Goal: Check status: Check status

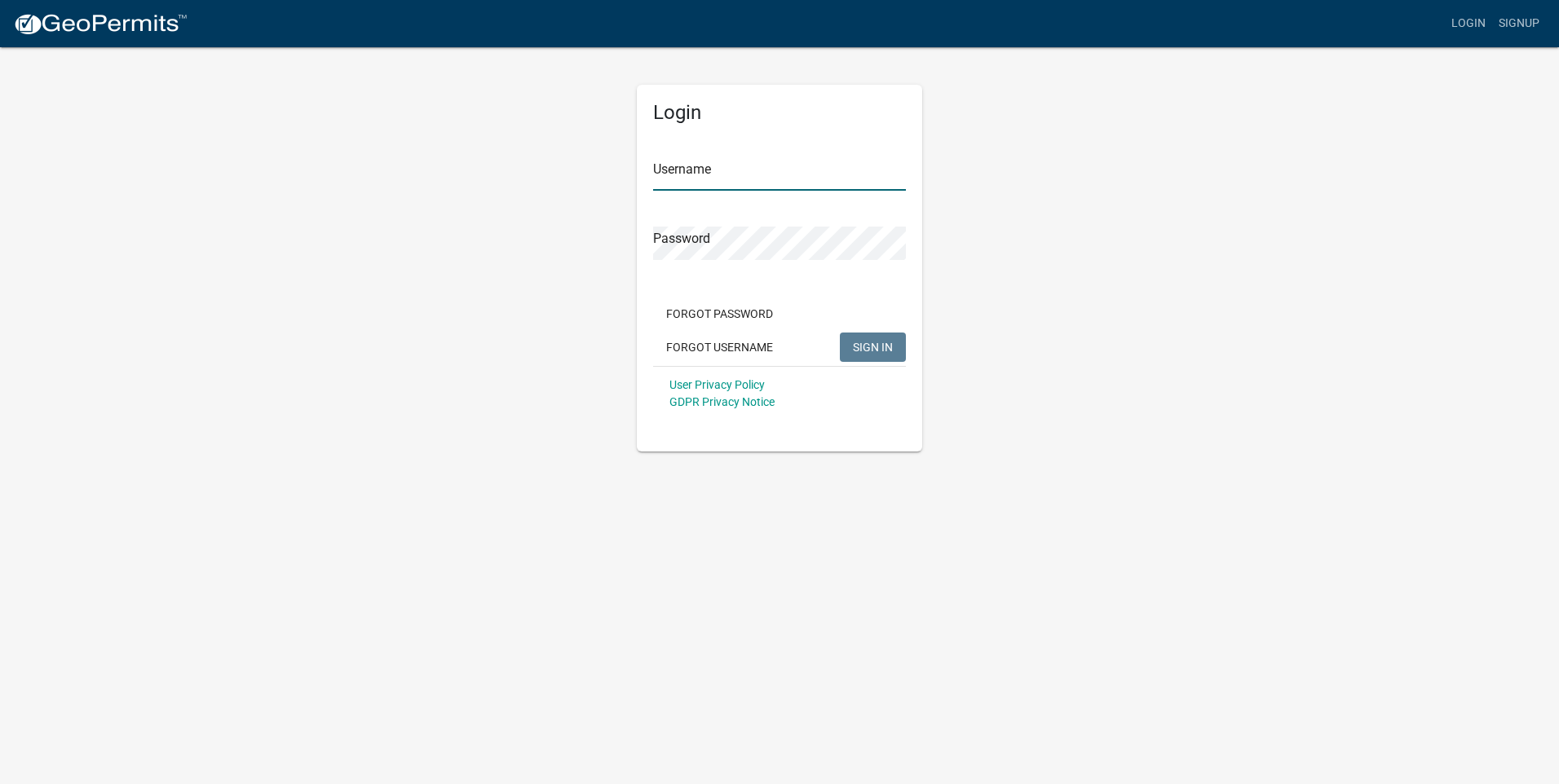
click at [714, 175] on input "Username" at bounding box center [780, 174] width 253 height 34
type input "JDaniel"
click at [867, 347] on span "SIGN IN" at bounding box center [873, 346] width 40 height 13
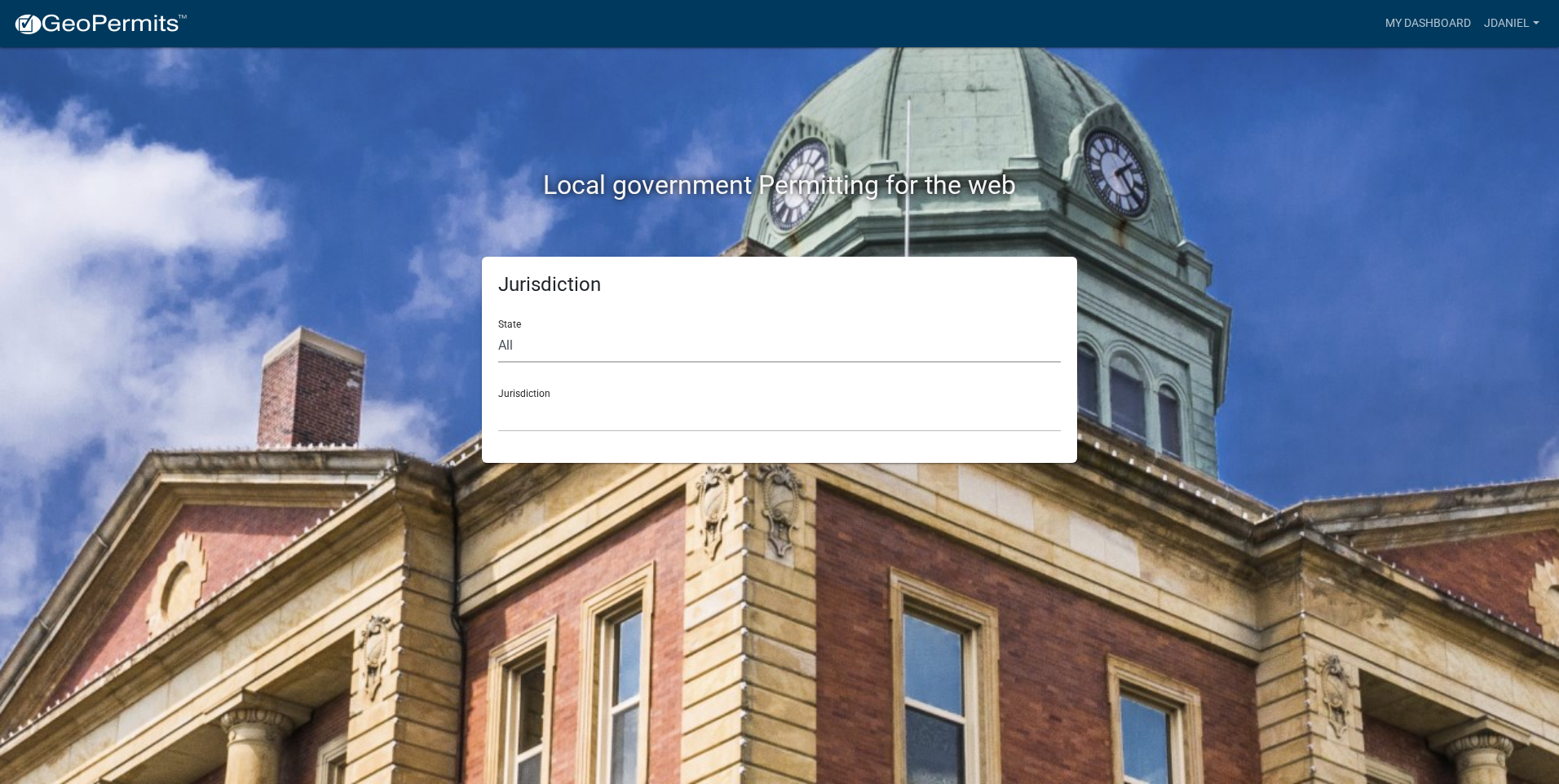
click at [608, 338] on select "All [US_STATE] [US_STATE] [US_STATE] [US_STATE] [US_STATE] [US_STATE] [US_STATE…" at bounding box center [779, 346] width 562 height 34
select select "[US_STATE]"
click at [498, 329] on select "All [US_STATE] [US_STATE] [US_STATE] [US_STATE] [US_STATE] [US_STATE] [US_STATE…" at bounding box center [779, 346] width 562 height 34
click at [668, 415] on select "[GEOGRAPHIC_DATA], [US_STATE][PERSON_NAME][GEOGRAPHIC_DATA], [US_STATE][PERSON_…" at bounding box center [779, 415] width 562 height 34
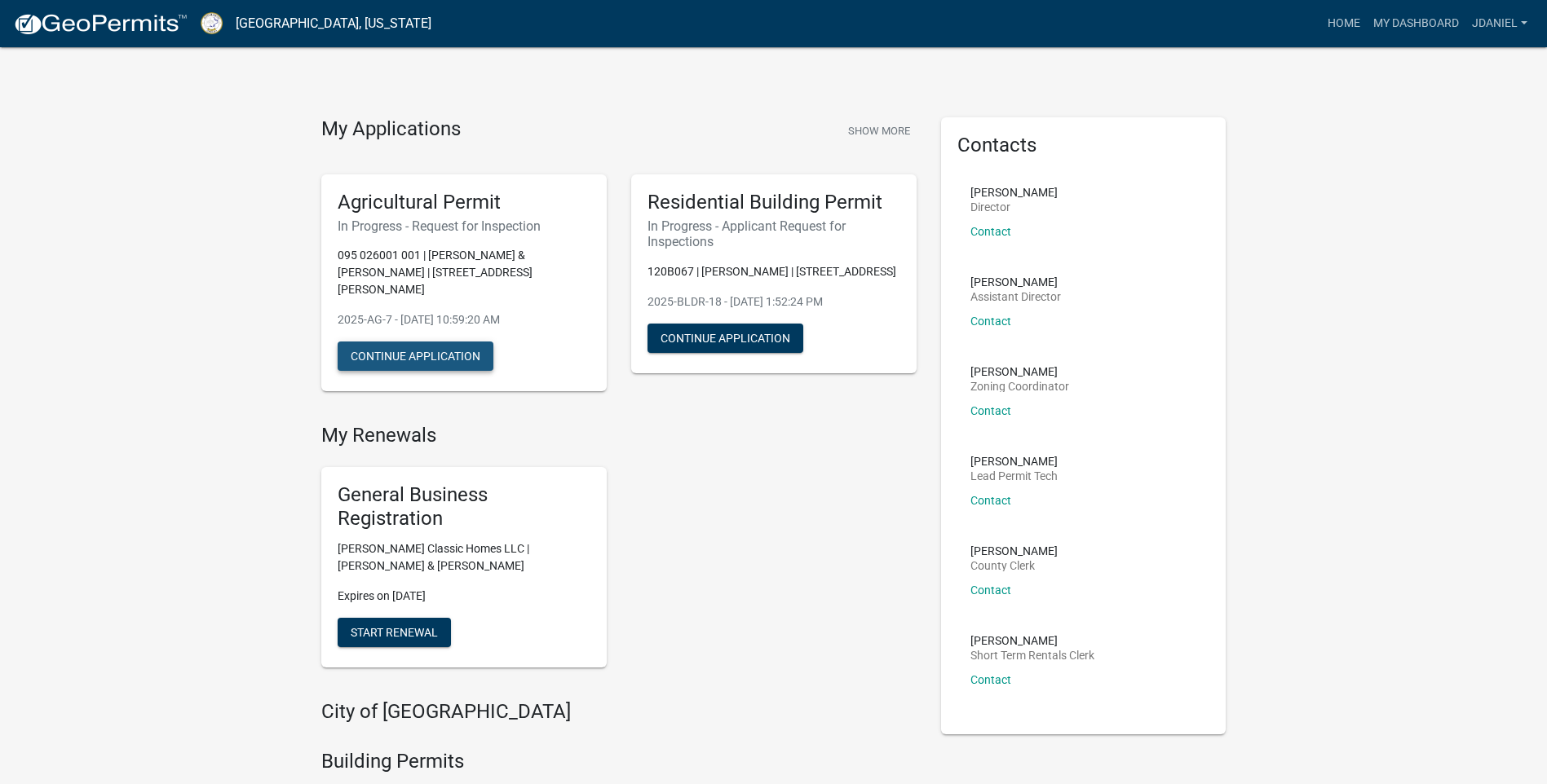
click at [445, 341] on button "Continue Application" at bounding box center [416, 356] width 156 height 29
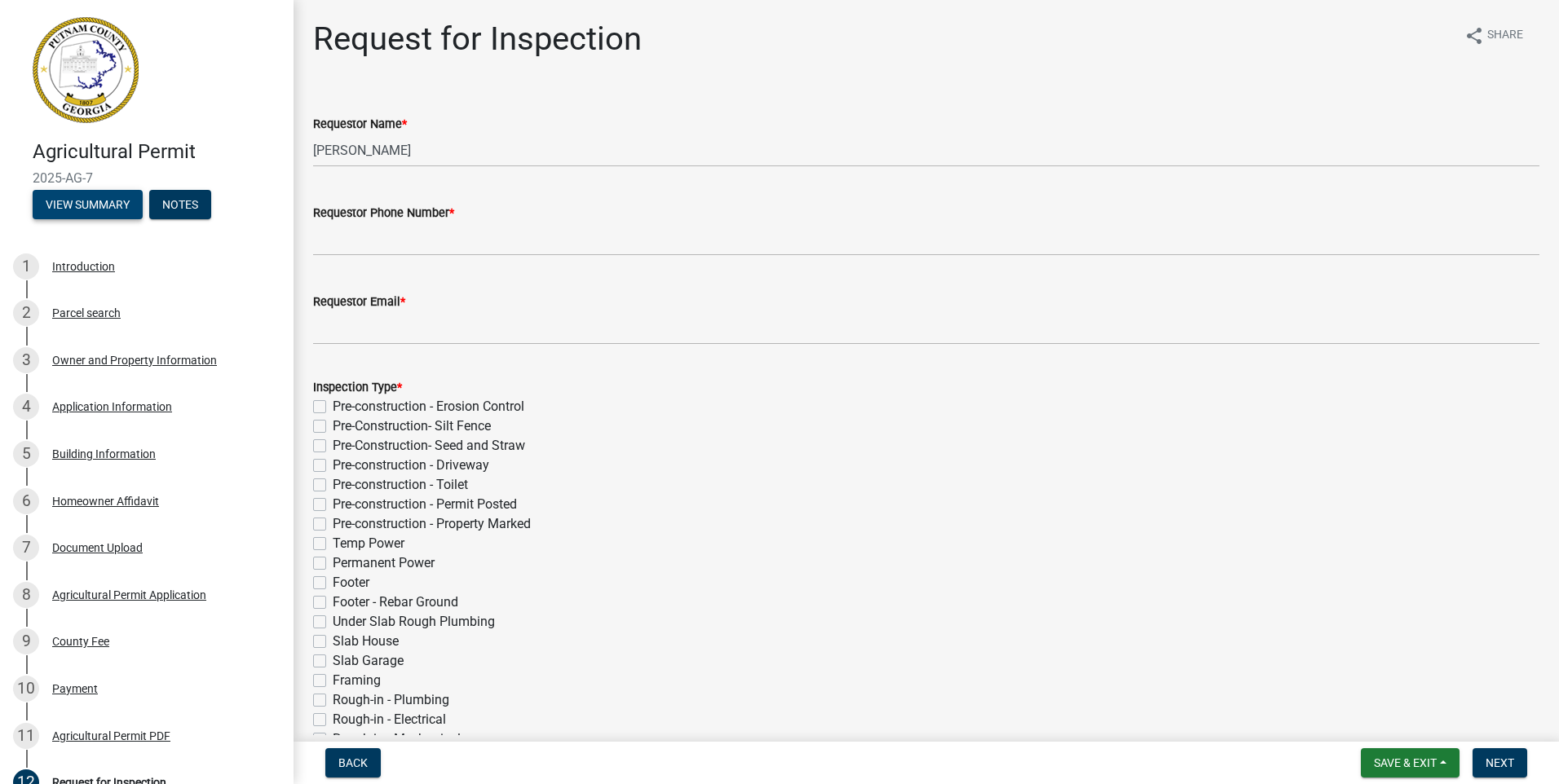
click at [94, 198] on button "View Summary" at bounding box center [88, 204] width 110 height 29
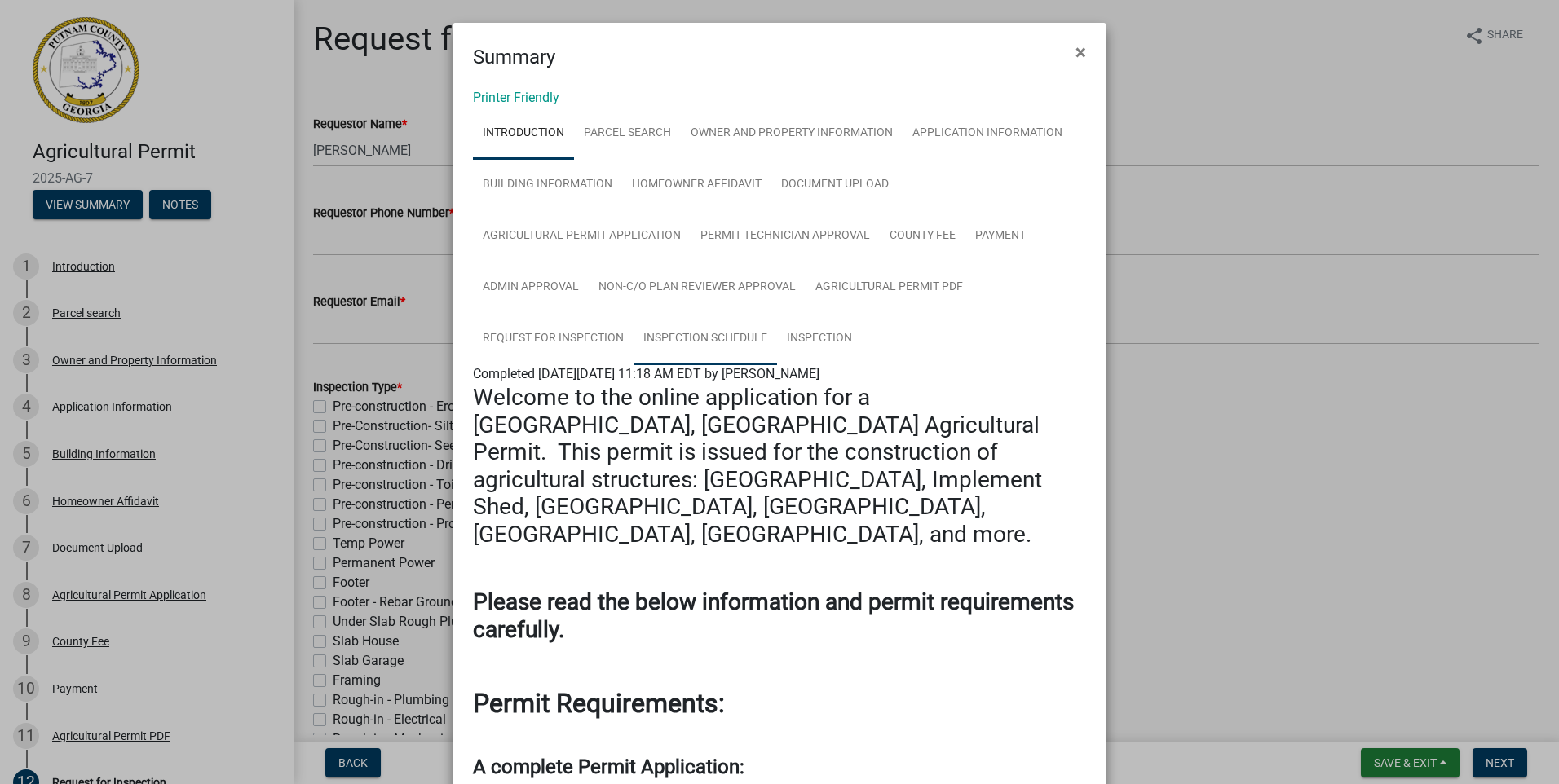
click at [696, 334] on link "Inspection Schedule" at bounding box center [705, 339] width 144 height 52
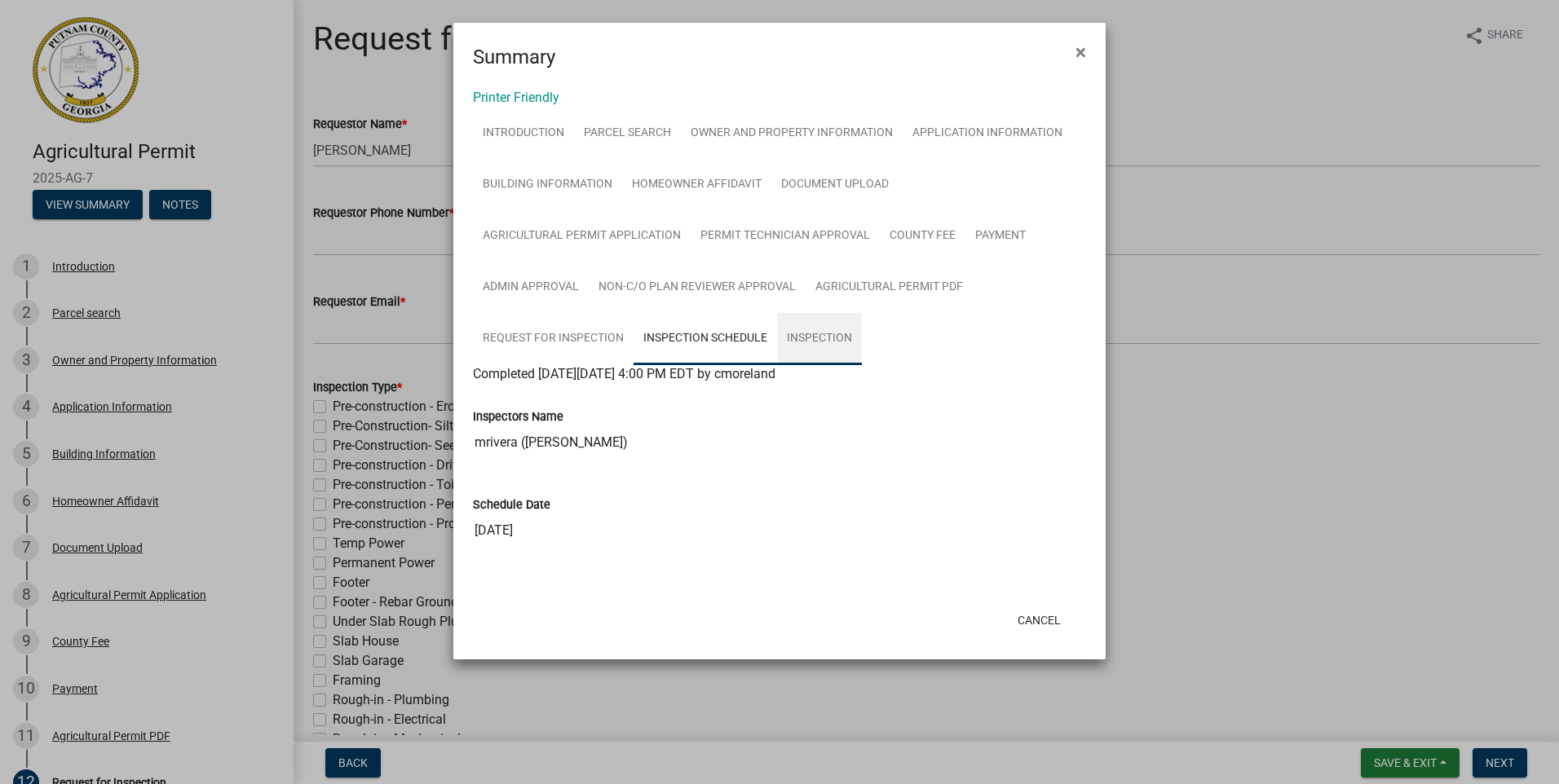
click at [830, 333] on link "Inspection" at bounding box center [820, 339] width 85 height 52
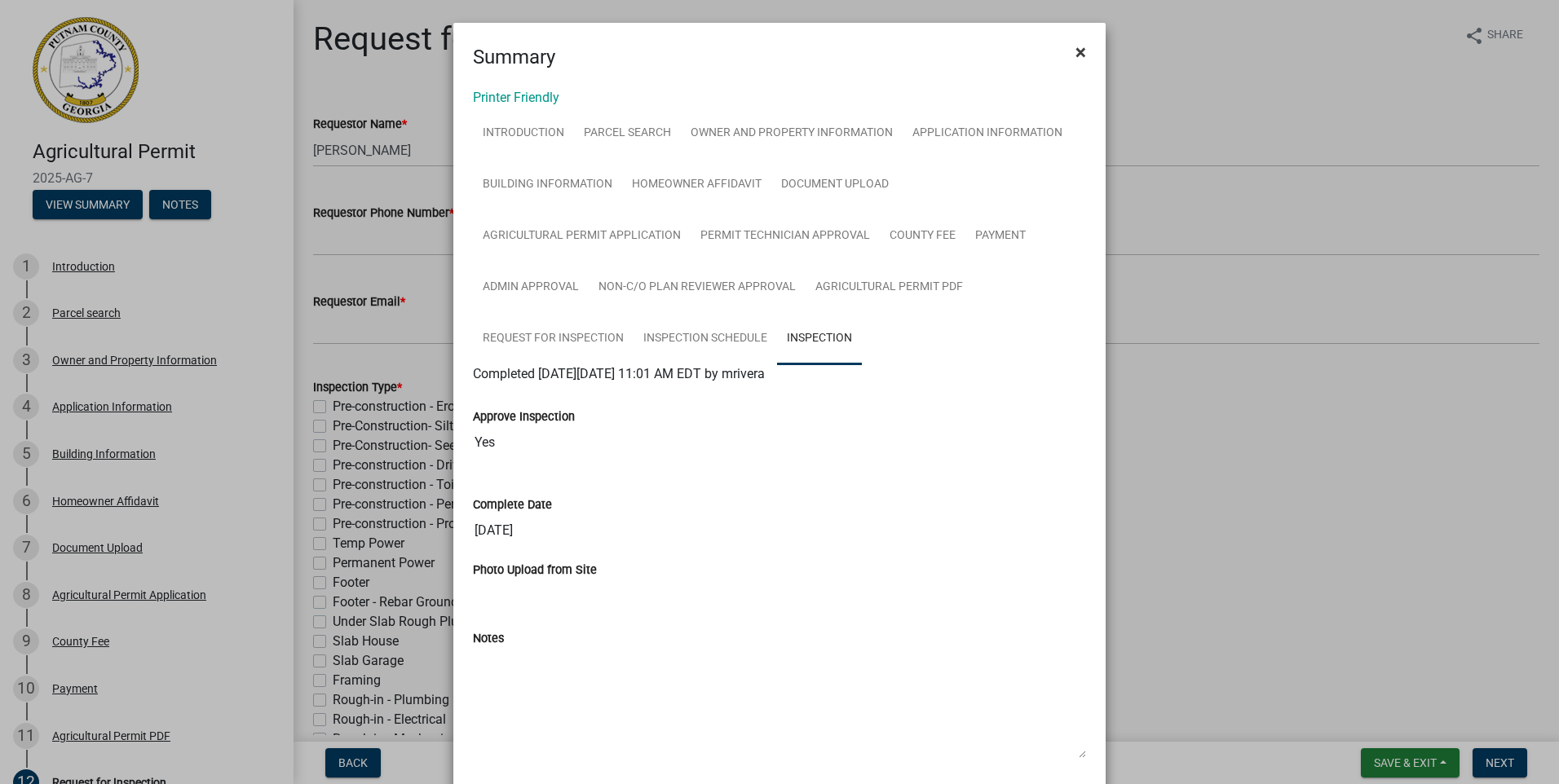
click at [1068, 49] on button "×" at bounding box center [1081, 52] width 36 height 46
